Goal: Navigation & Orientation: Find specific page/section

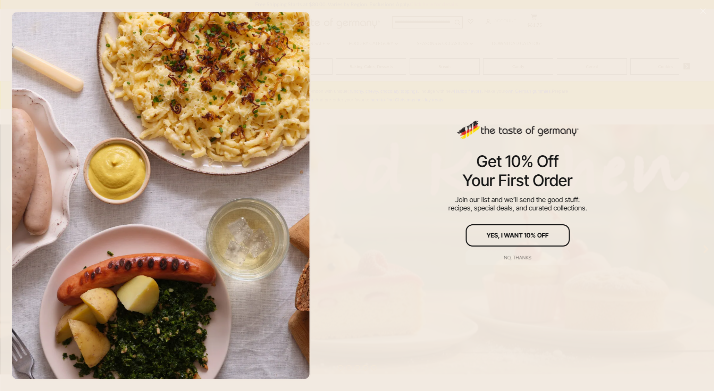
click at [527, 257] on div "No, thanks" at bounding box center [517, 257] width 27 height 5
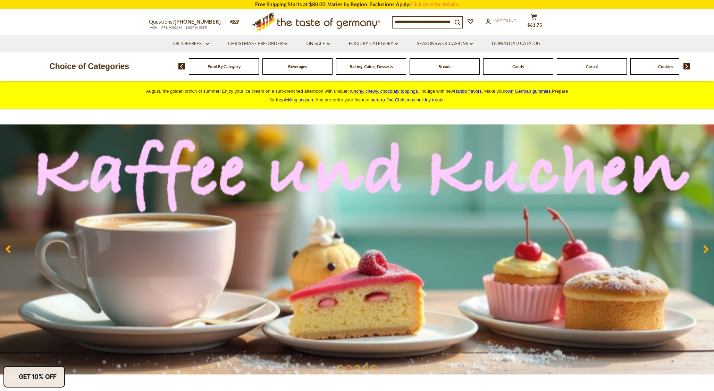
click at [687, 66] on img at bounding box center [687, 66] width 7 height 6
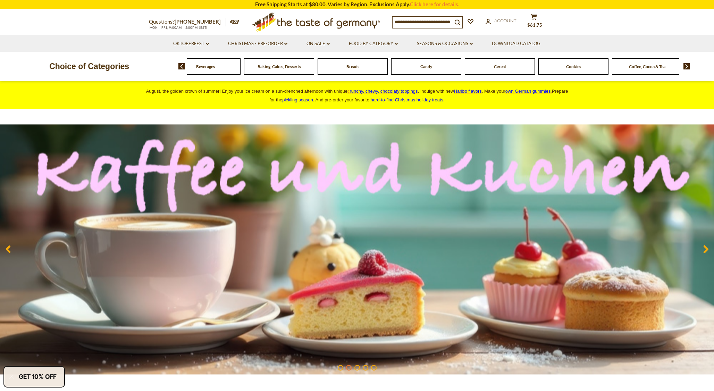
click at [687, 66] on img at bounding box center [687, 66] width 7 height 6
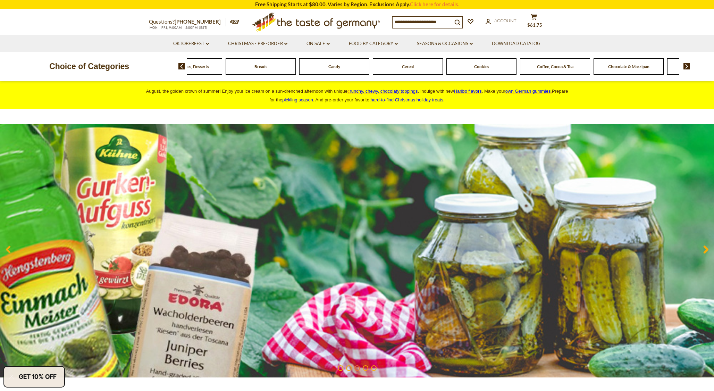
click at [687, 66] on img at bounding box center [687, 66] width 7 height 6
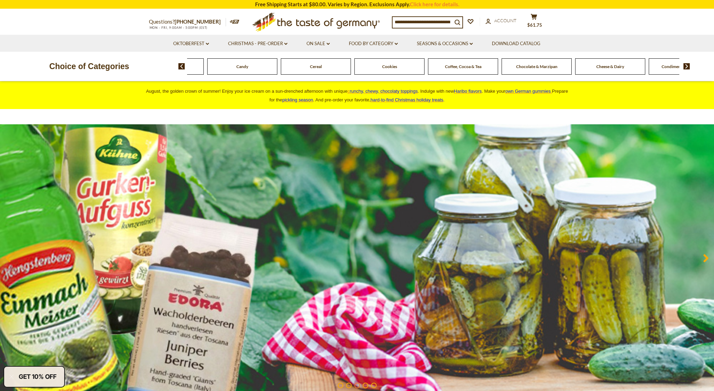
click at [687, 66] on img at bounding box center [687, 66] width 7 height 6
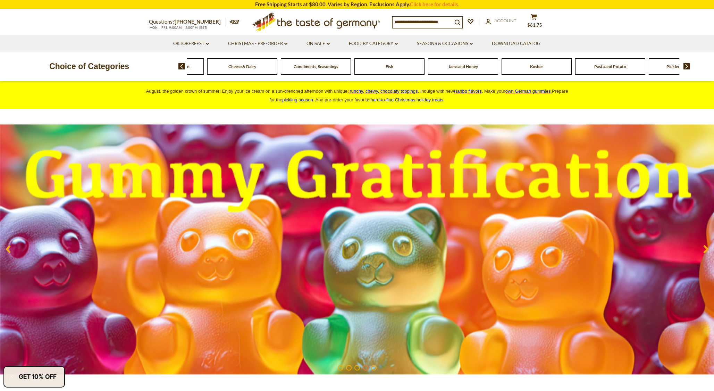
click at [687, 66] on img at bounding box center [687, 66] width 7 height 6
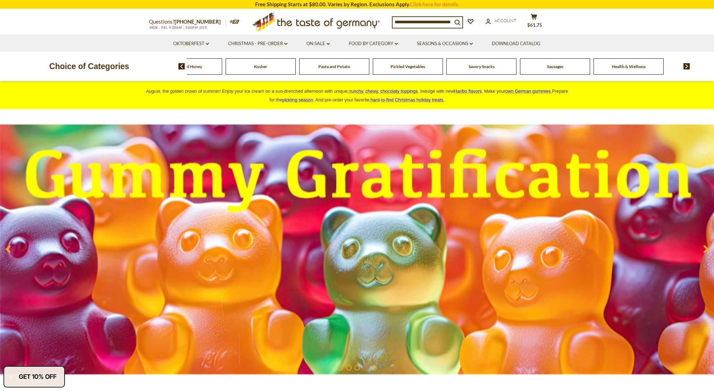
click at [687, 66] on img at bounding box center [687, 66] width 7 height 6
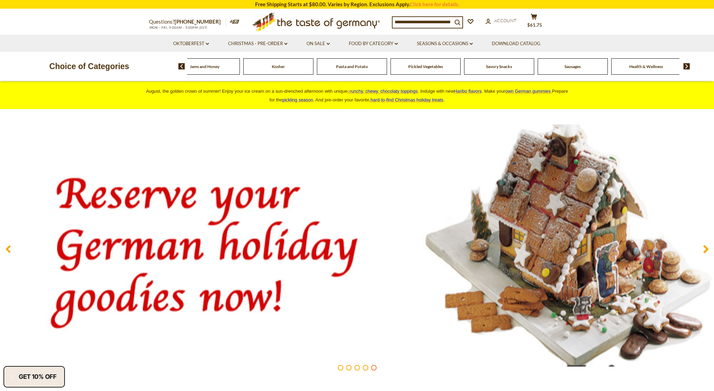
click at [510, 69] on div "Savory Snacks" at bounding box center [499, 66] width 70 height 16
click at [505, 68] on span "Savory Snacks" at bounding box center [499, 66] width 26 height 5
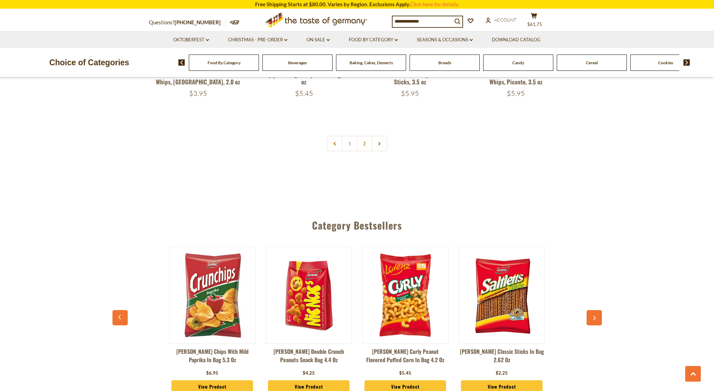
scroll to position [1770, 0]
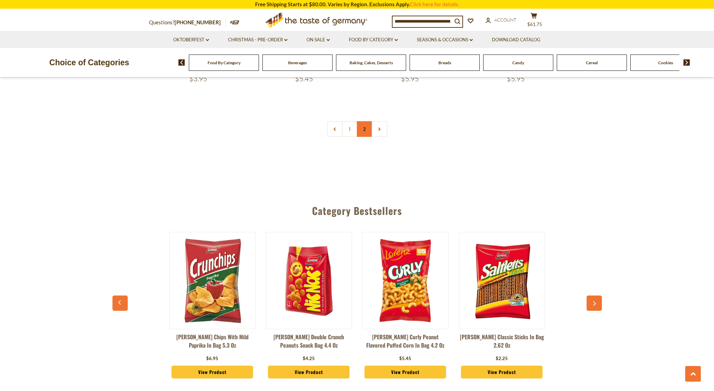
click at [365, 121] on link "2" at bounding box center [365, 129] width 16 height 16
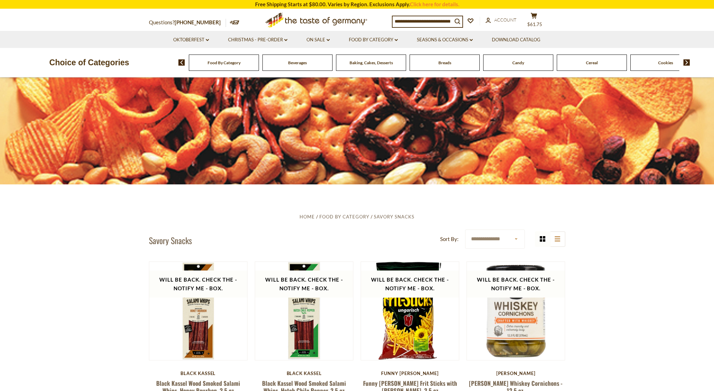
scroll to position [0, 0]
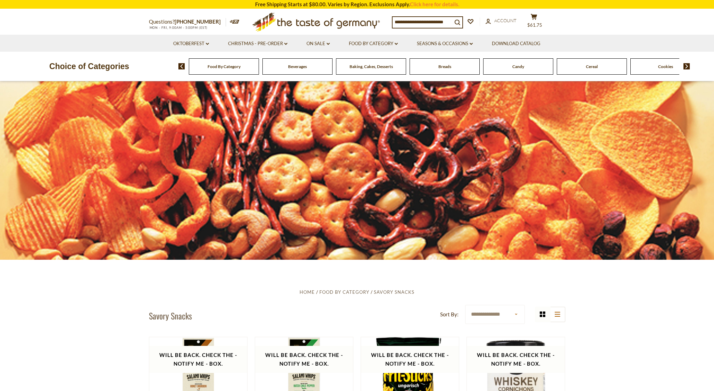
click at [220, 67] on span "Food By Category" at bounding box center [224, 66] width 33 height 5
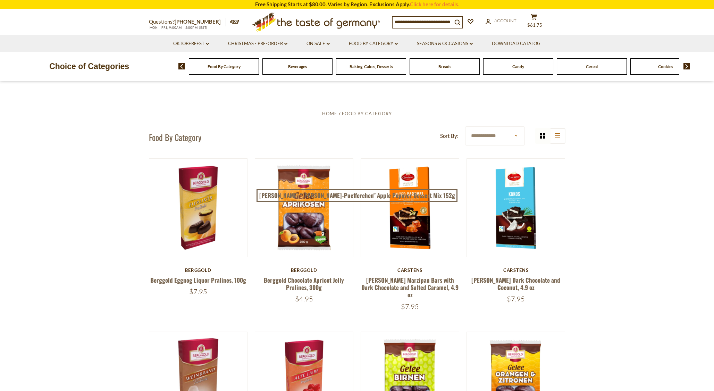
click at [518, 135] on select "**********" at bounding box center [494, 135] width 59 height 19
click at [557, 134] on icon at bounding box center [558, 135] width 6 height 5
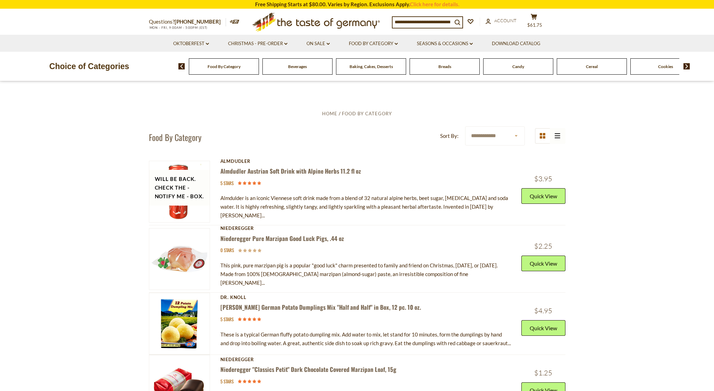
click at [298, 68] on span "Beverages" at bounding box center [297, 66] width 19 height 5
